Goal: Task Accomplishment & Management: Use online tool/utility

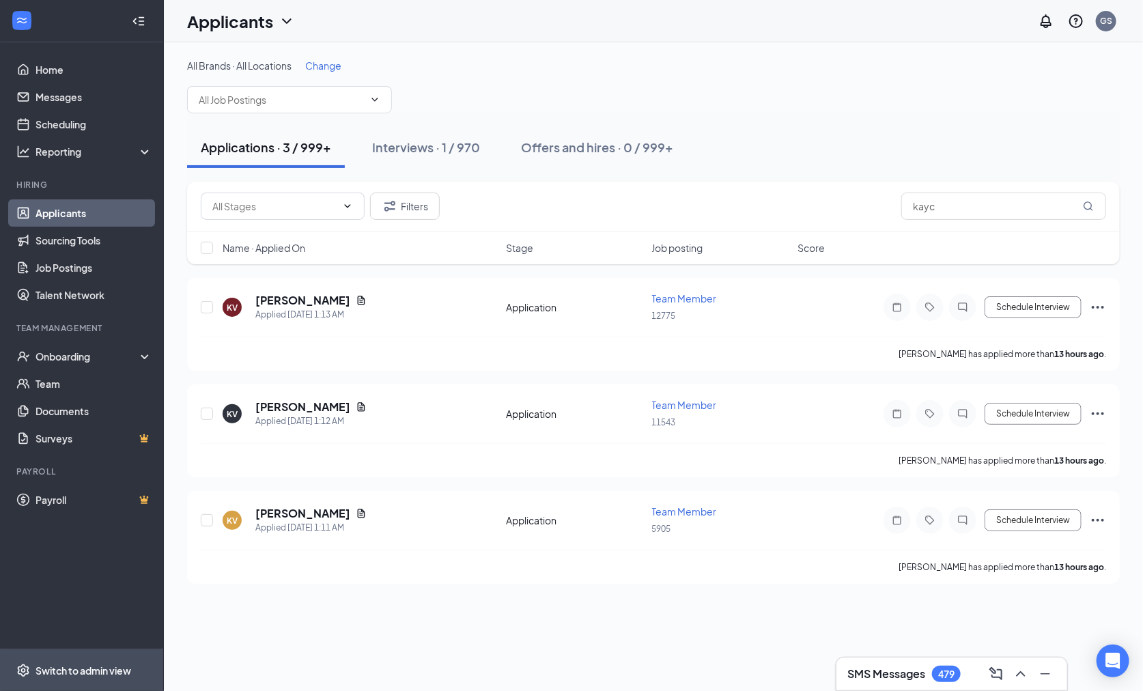
click at [91, 664] on div "Switch to admin view" at bounding box center [84, 671] width 96 height 14
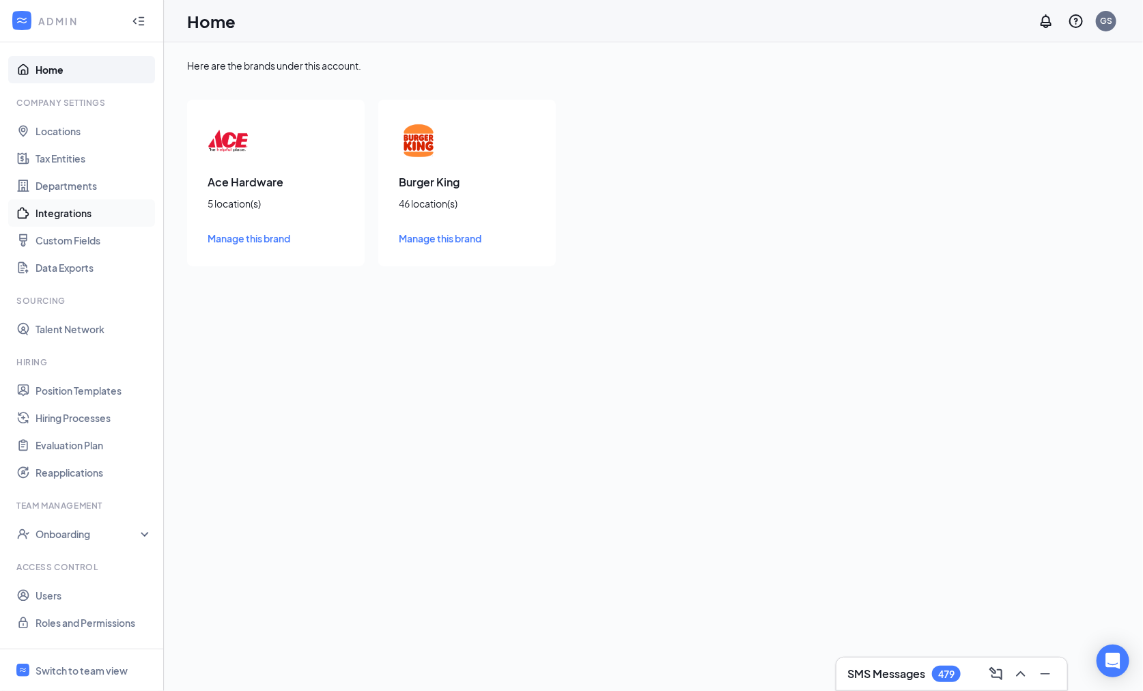
click at [73, 204] on link "Integrations" at bounding box center [94, 212] width 117 height 27
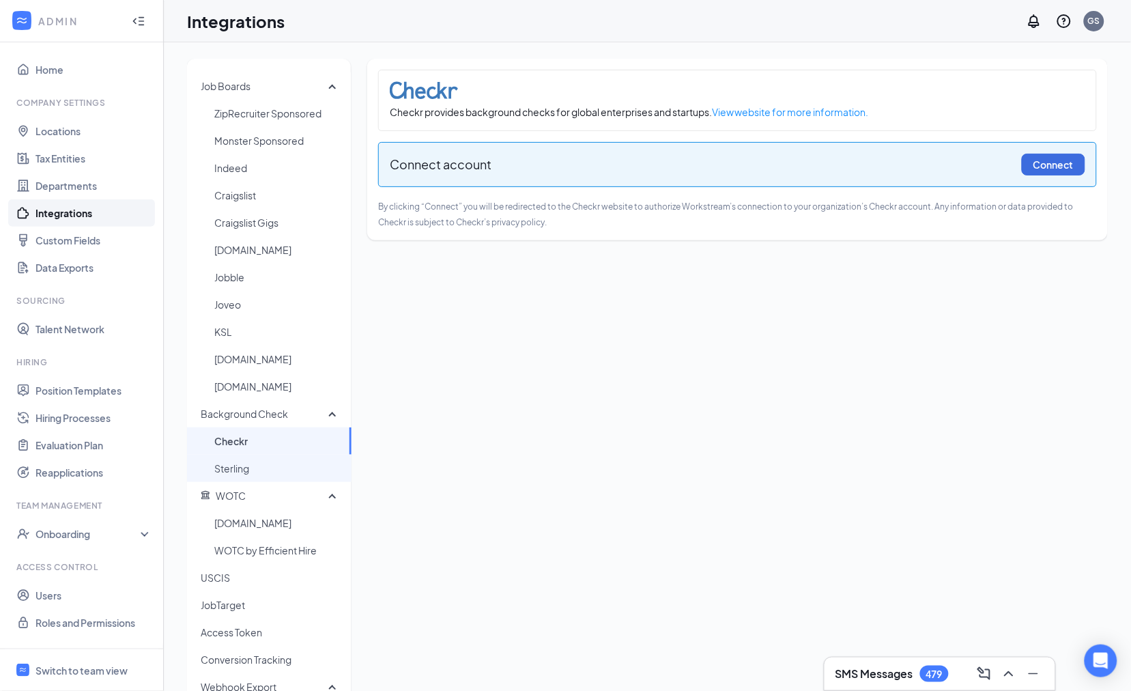
click at [251, 465] on span "Sterling" at bounding box center [277, 468] width 126 height 27
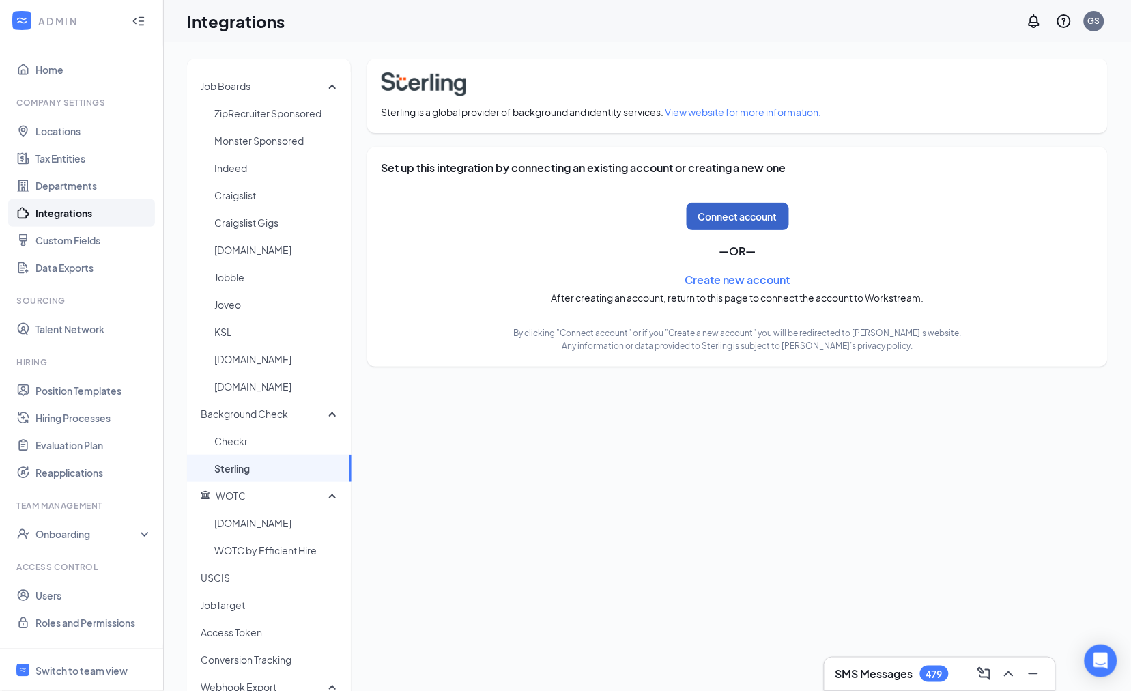
click at [729, 222] on button "Connect account" at bounding box center [738, 216] width 102 height 27
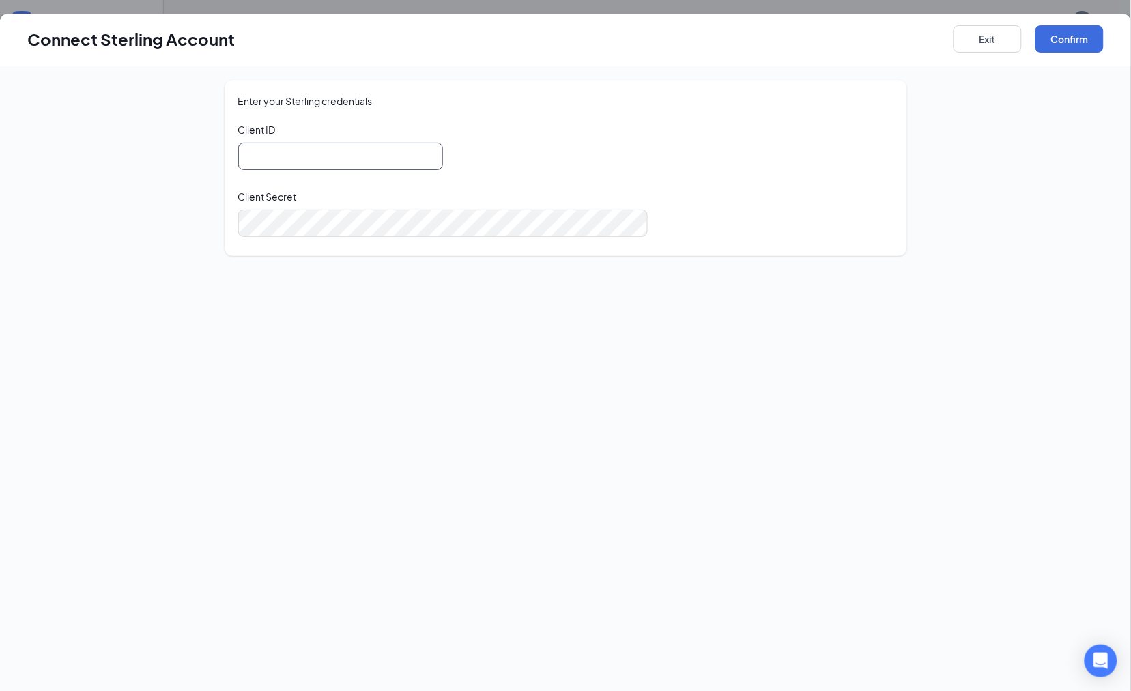
type input "success.@workstream.is"
click at [345, 160] on input "success.@workstream.is" at bounding box center [340, 156] width 205 height 27
click at [146, 298] on div "Enter your Sterling credentials Client ID Please input a client ID Client Secre…" at bounding box center [565, 385] width 1131 height 638
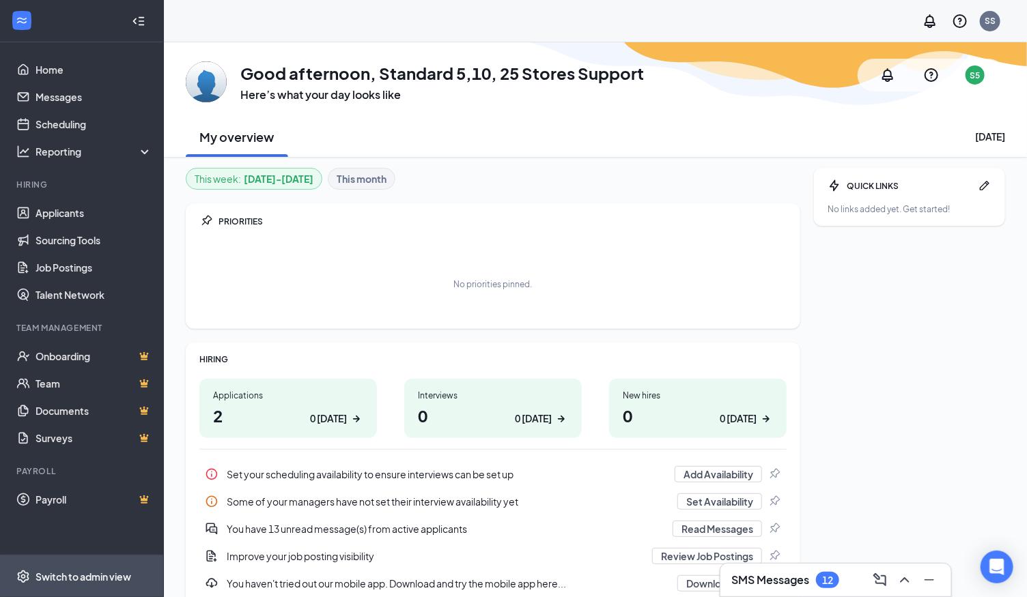
click at [102, 576] on div "Switch to admin view" at bounding box center [84, 577] width 96 height 14
